Goal: Task Accomplishment & Management: Manage account settings

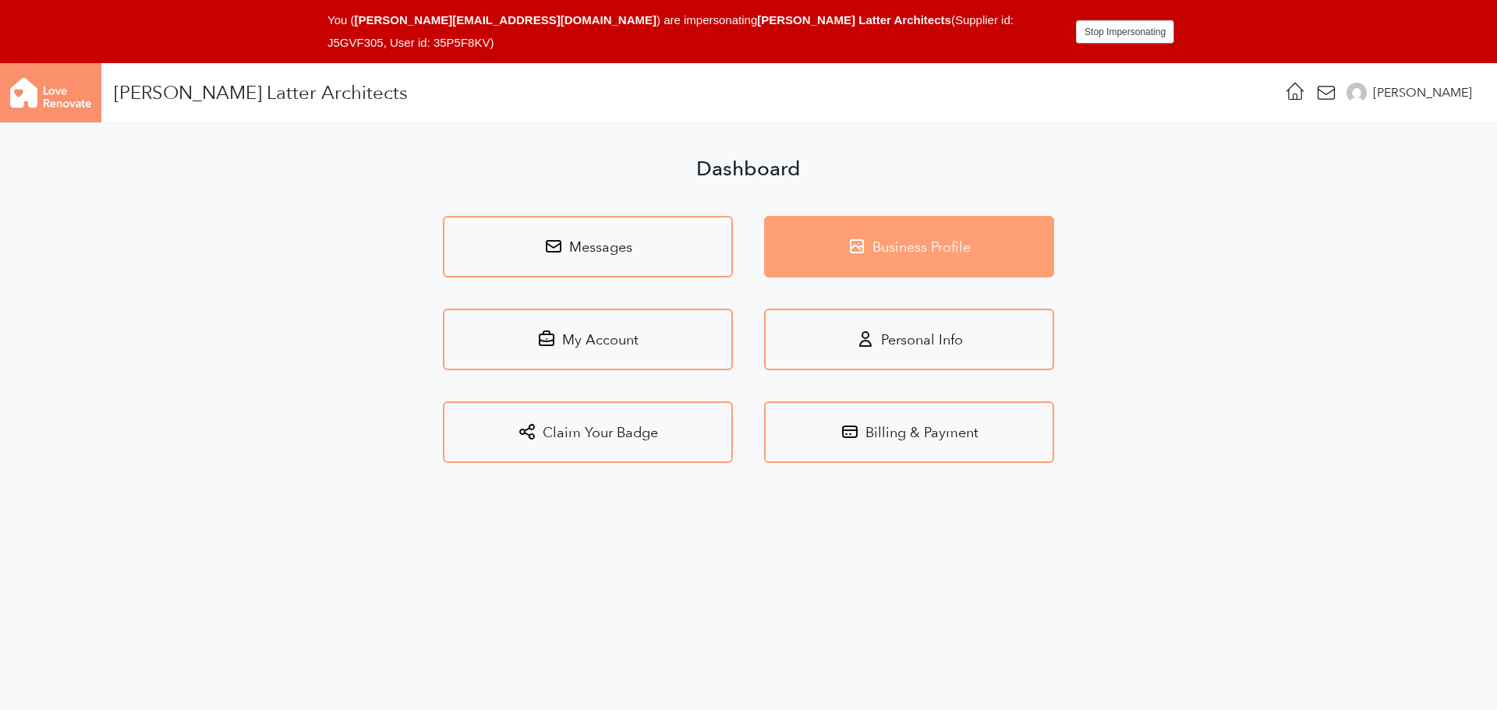
click at [881, 260] on link "Business Profile" at bounding box center [909, 247] width 290 height 62
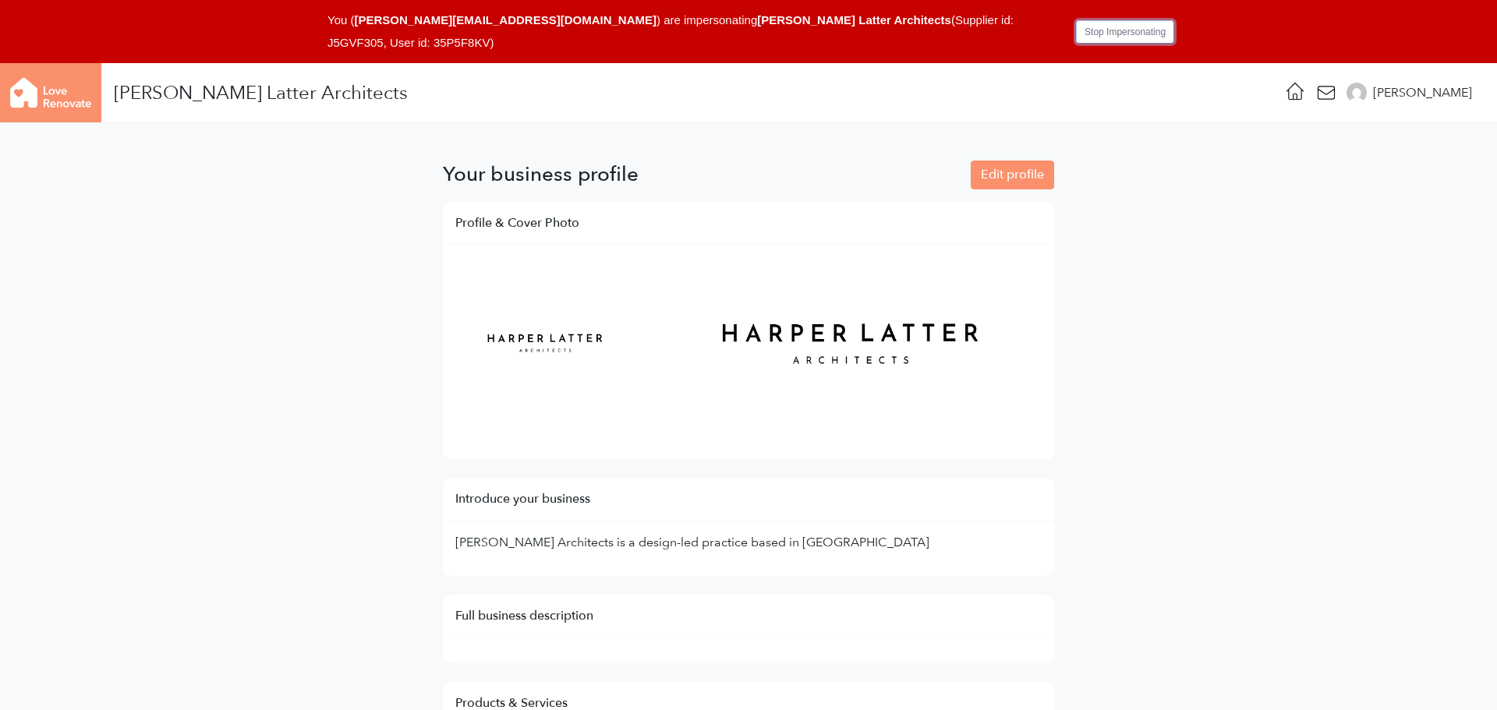
click at [1092, 32] on button "Stop Impersonating" at bounding box center [1125, 31] width 98 height 23
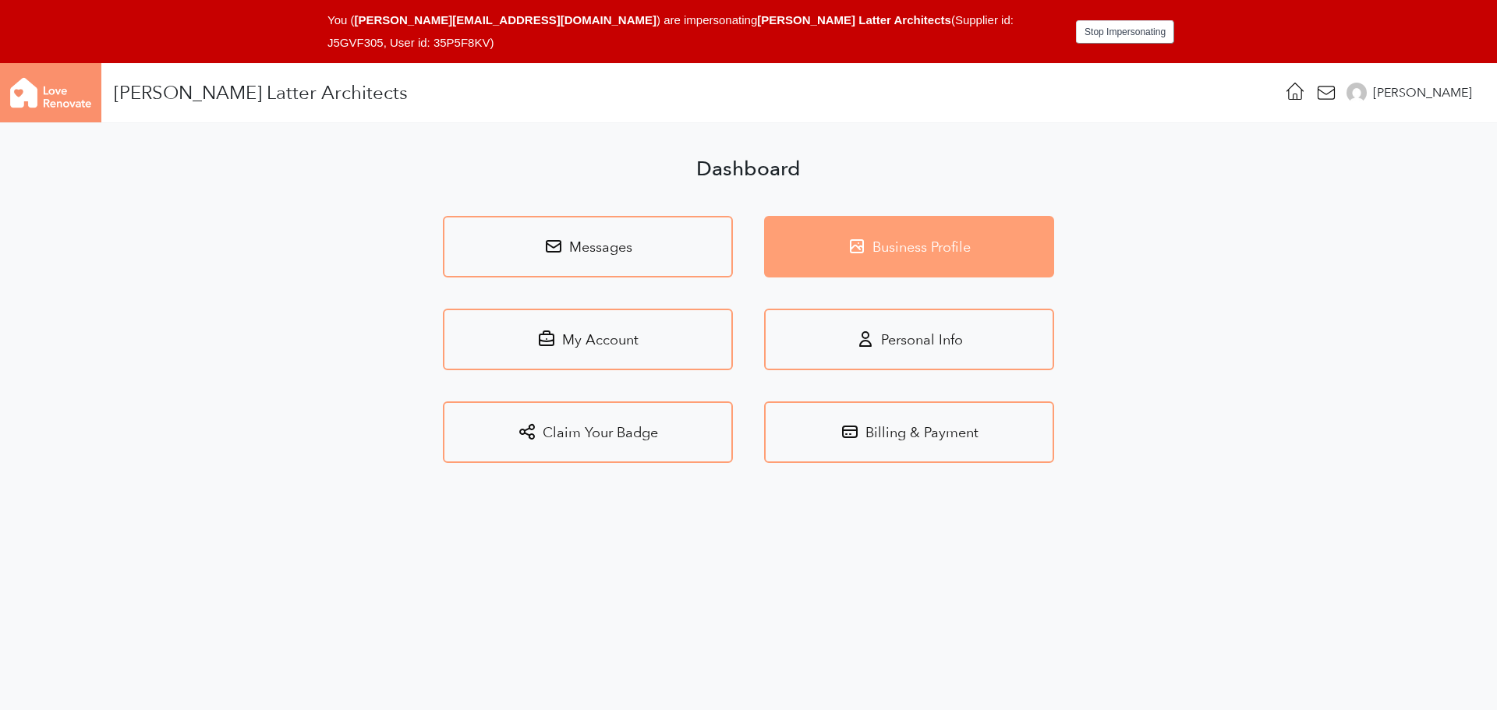
click at [910, 260] on link "Business Profile" at bounding box center [909, 247] width 290 height 62
